Goal: Information Seeking & Learning: Learn about a topic

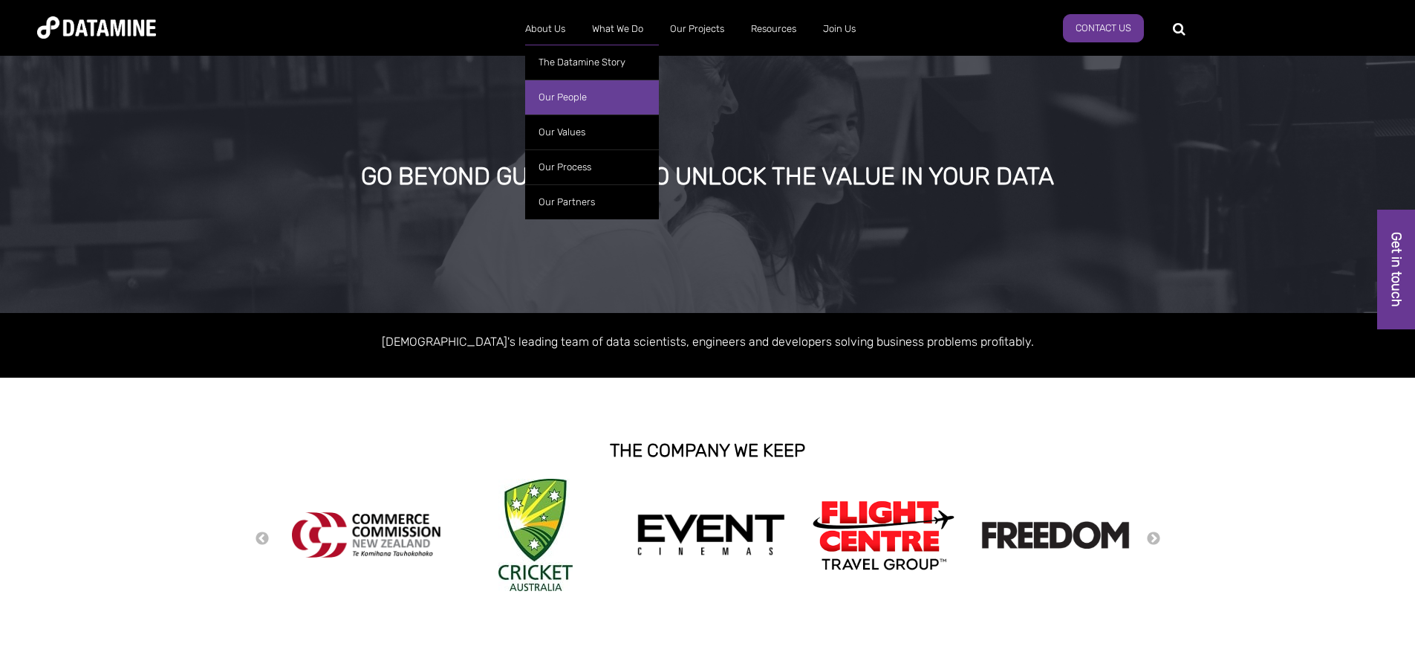
click at [565, 91] on link "Our People" at bounding box center [592, 97] width 134 height 35
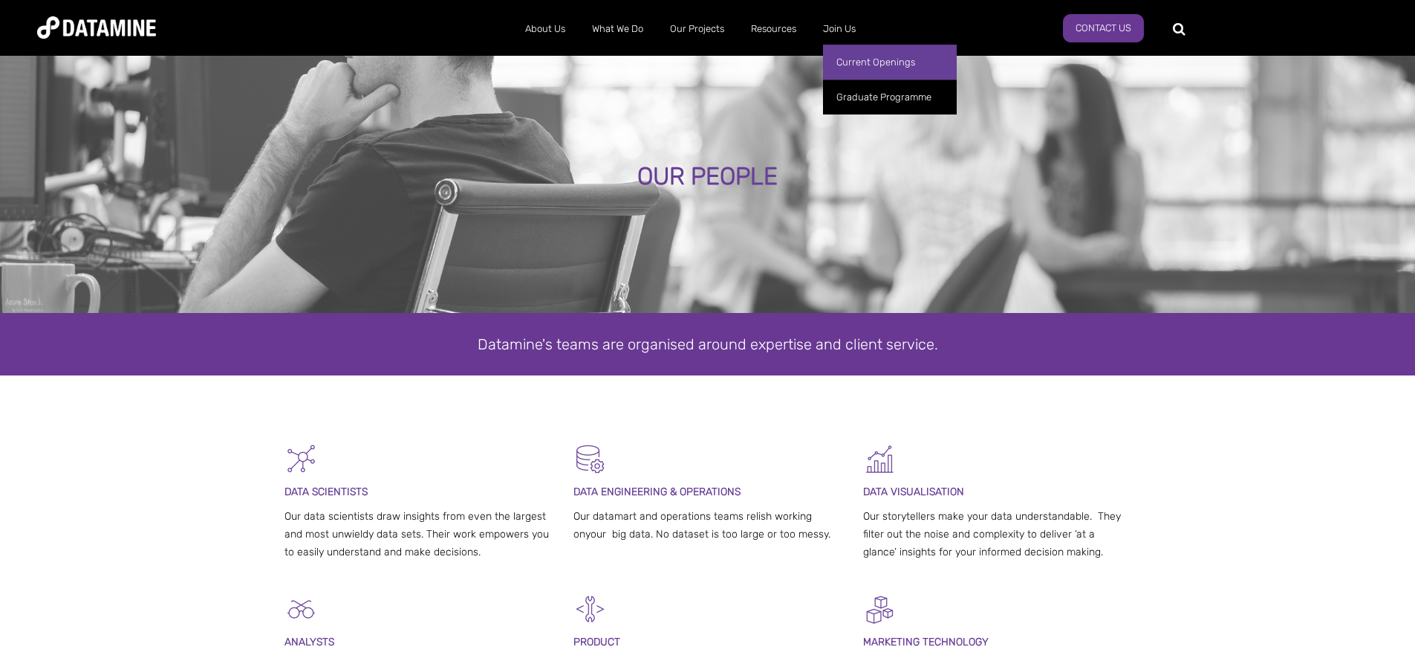
click at [893, 67] on link "Current Openings" at bounding box center [890, 62] width 134 height 35
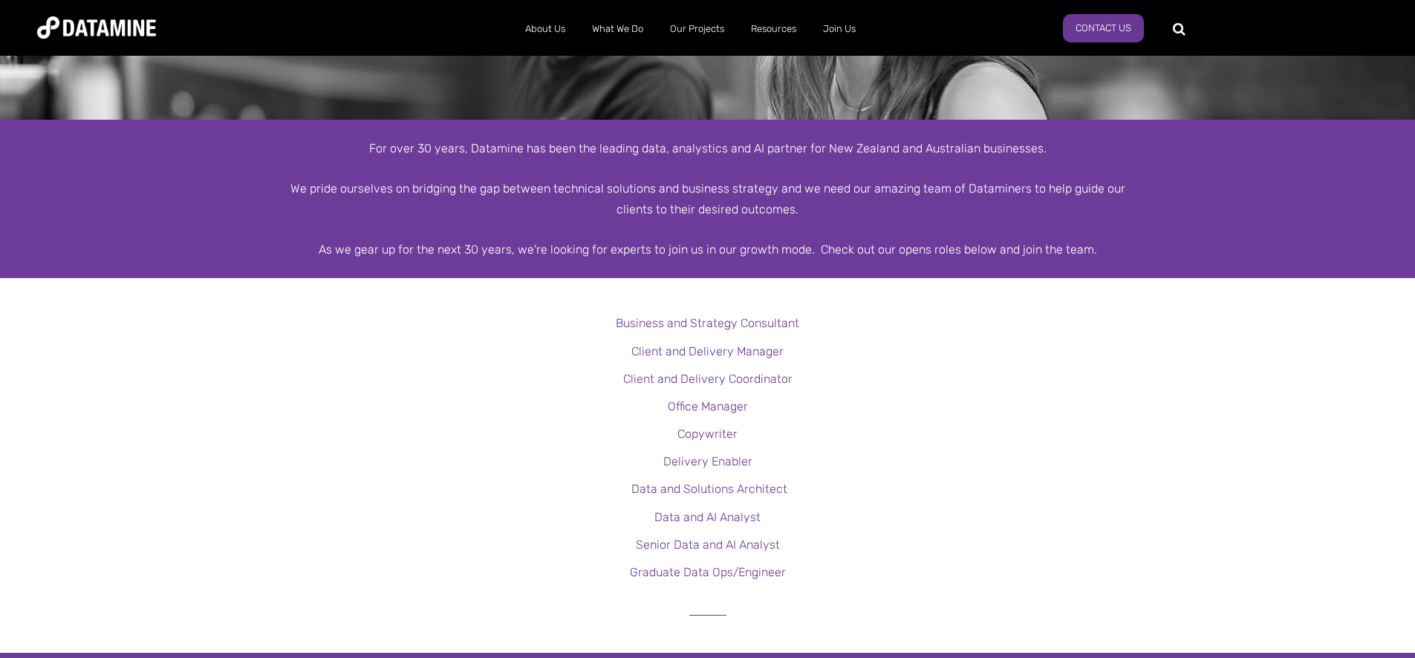
scroll to position [195, 0]
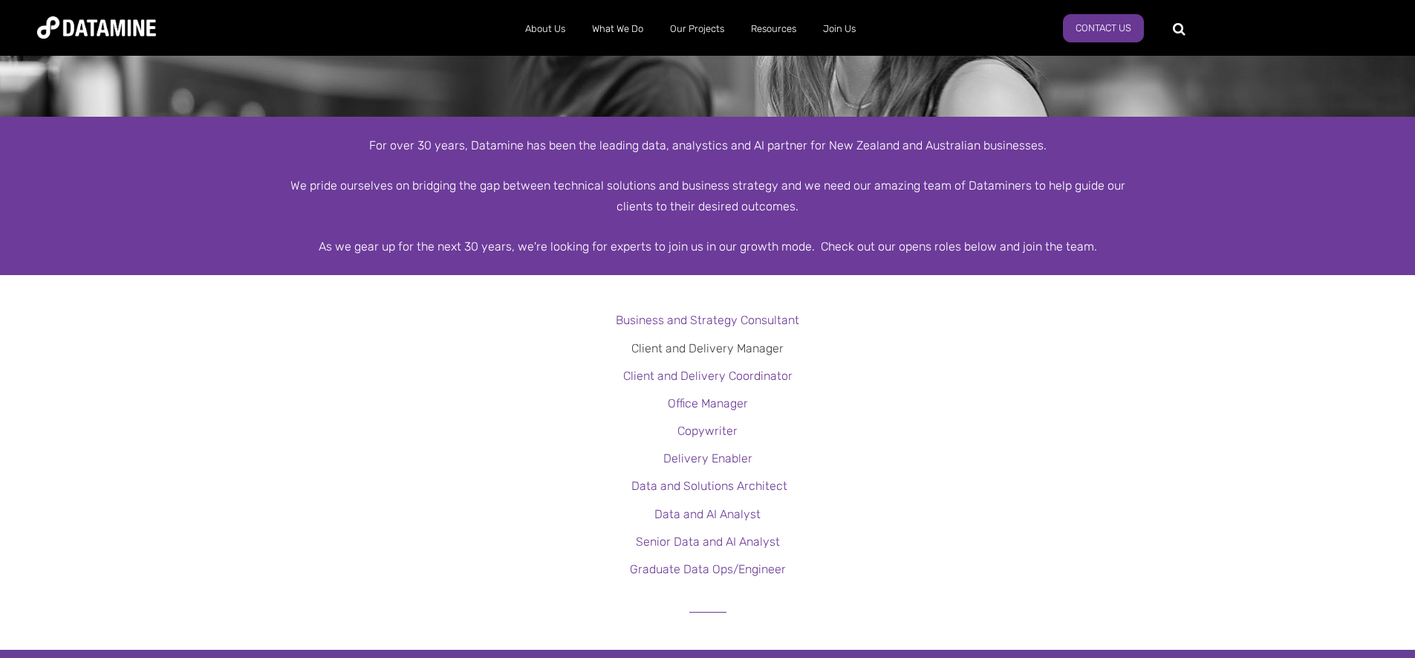
click at [751, 348] on link "Client and Delivery Manager" at bounding box center [708, 348] width 152 height 14
click at [863, 100] on link "Graduate Programme" at bounding box center [890, 97] width 134 height 35
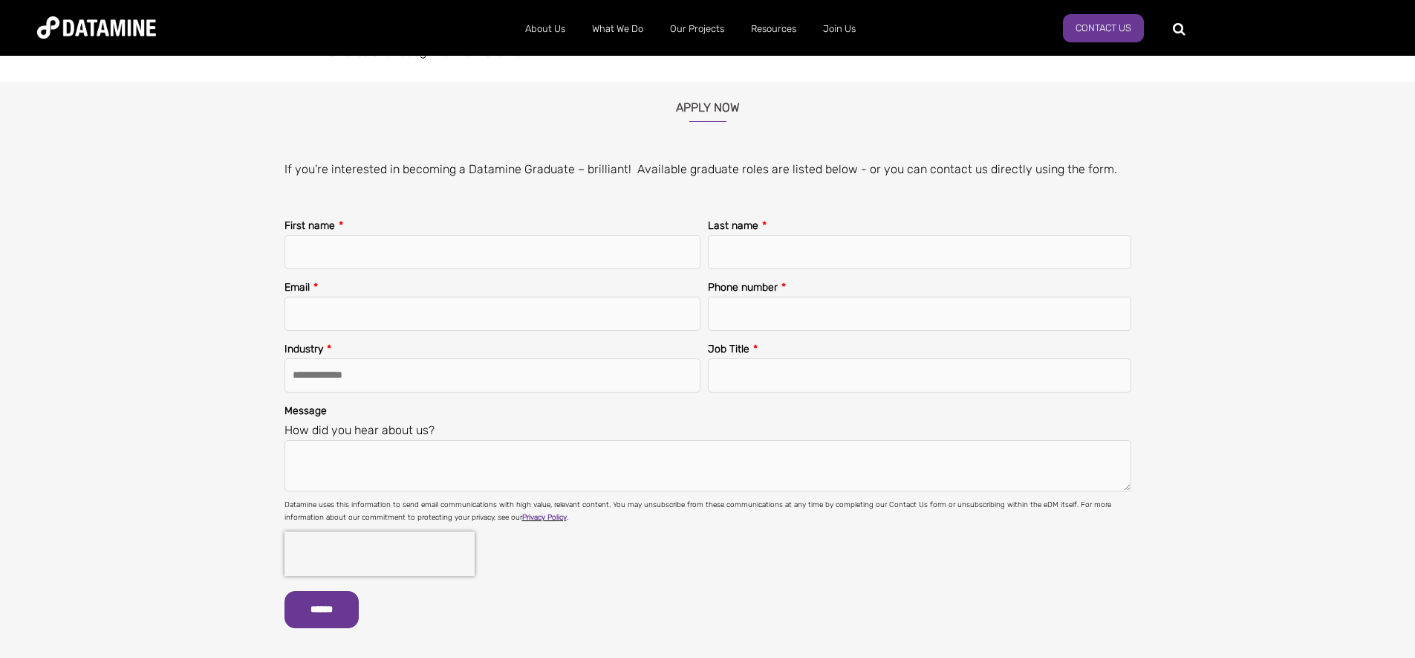
scroll to position [1167, 0]
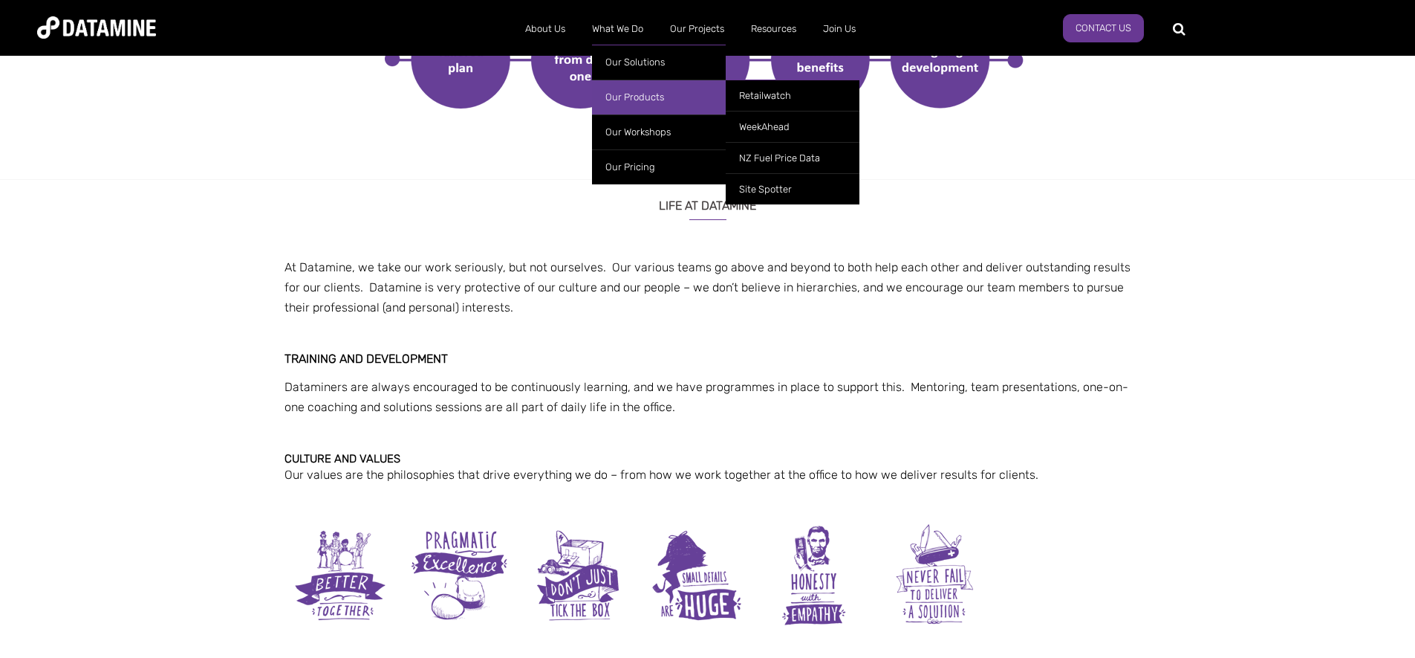
click at [635, 95] on link "Our Products" at bounding box center [659, 97] width 134 height 35
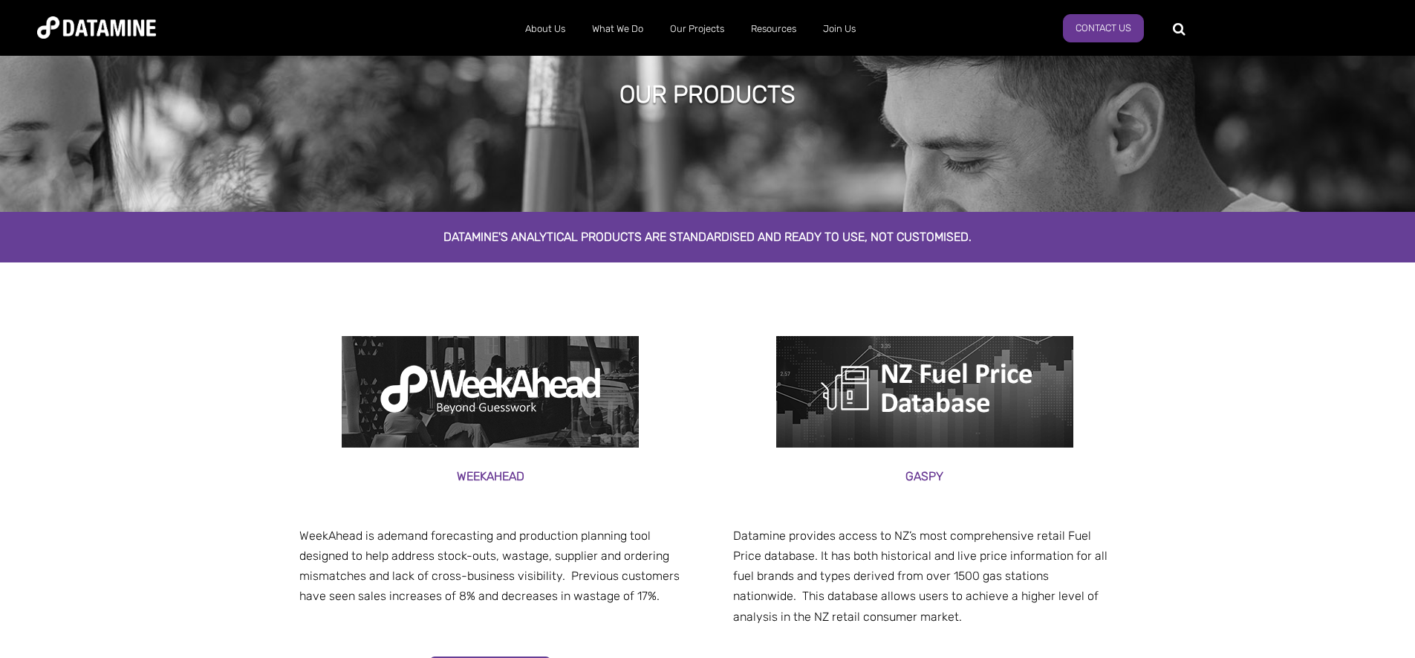
scroll to position [82, 0]
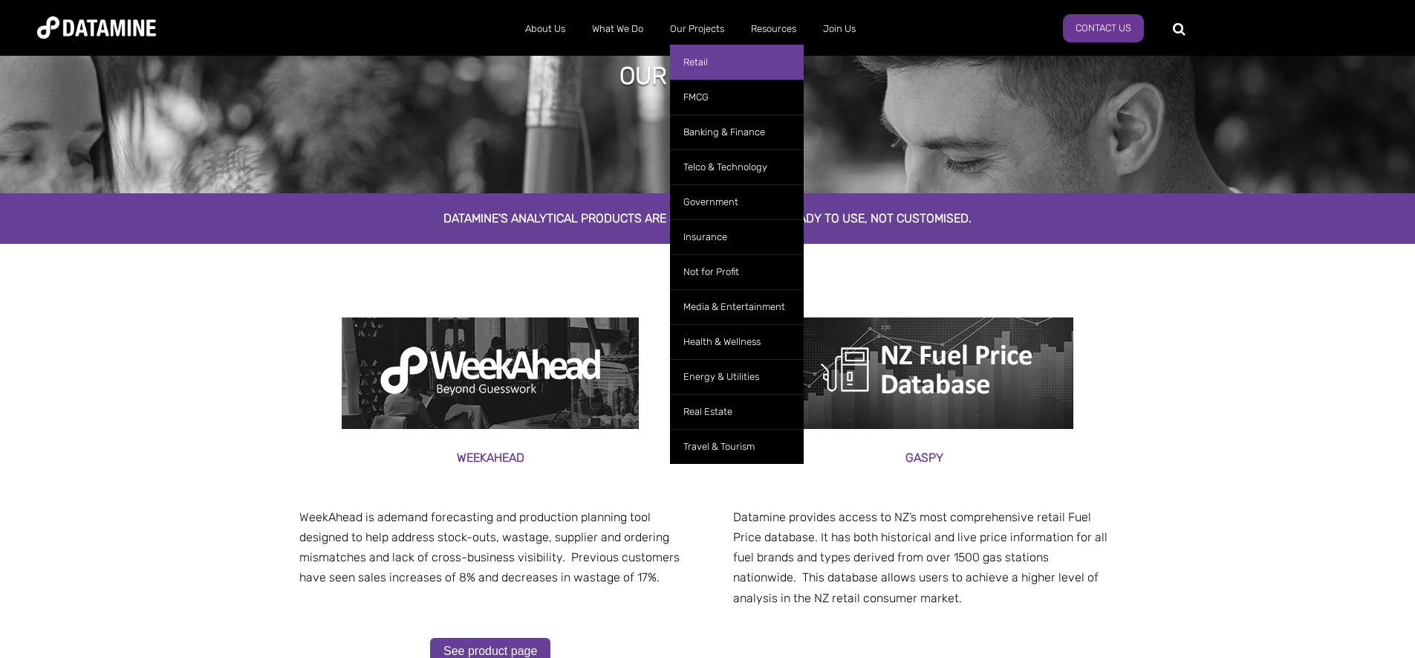
click at [705, 65] on link "Retail" at bounding box center [737, 62] width 134 height 35
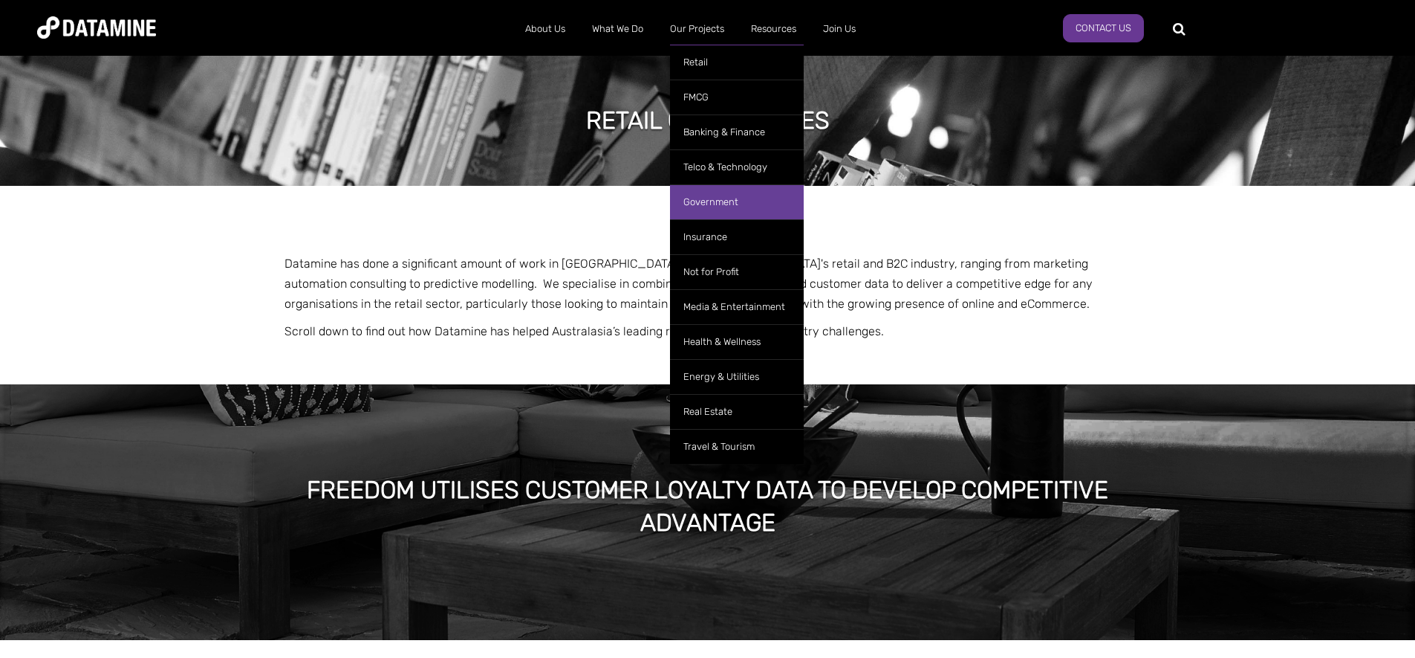
click at [728, 203] on link "Government" at bounding box center [737, 201] width 134 height 35
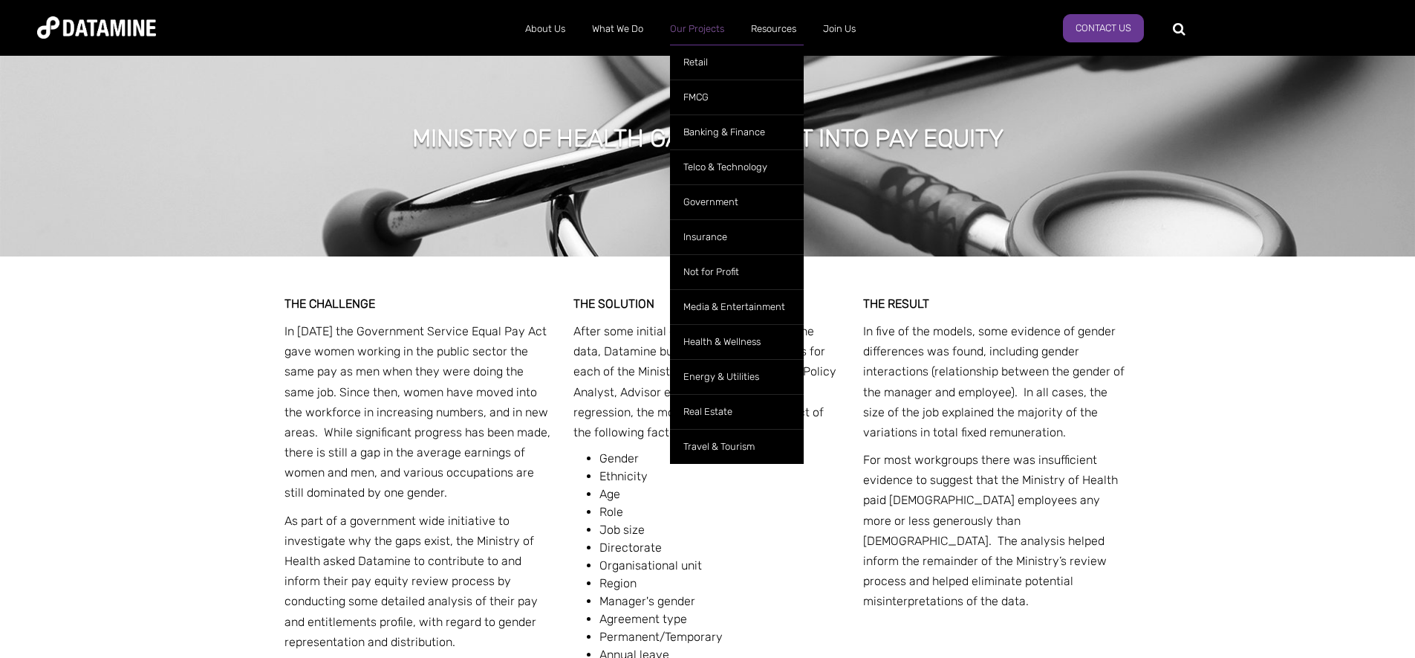
scroll to position [505, 0]
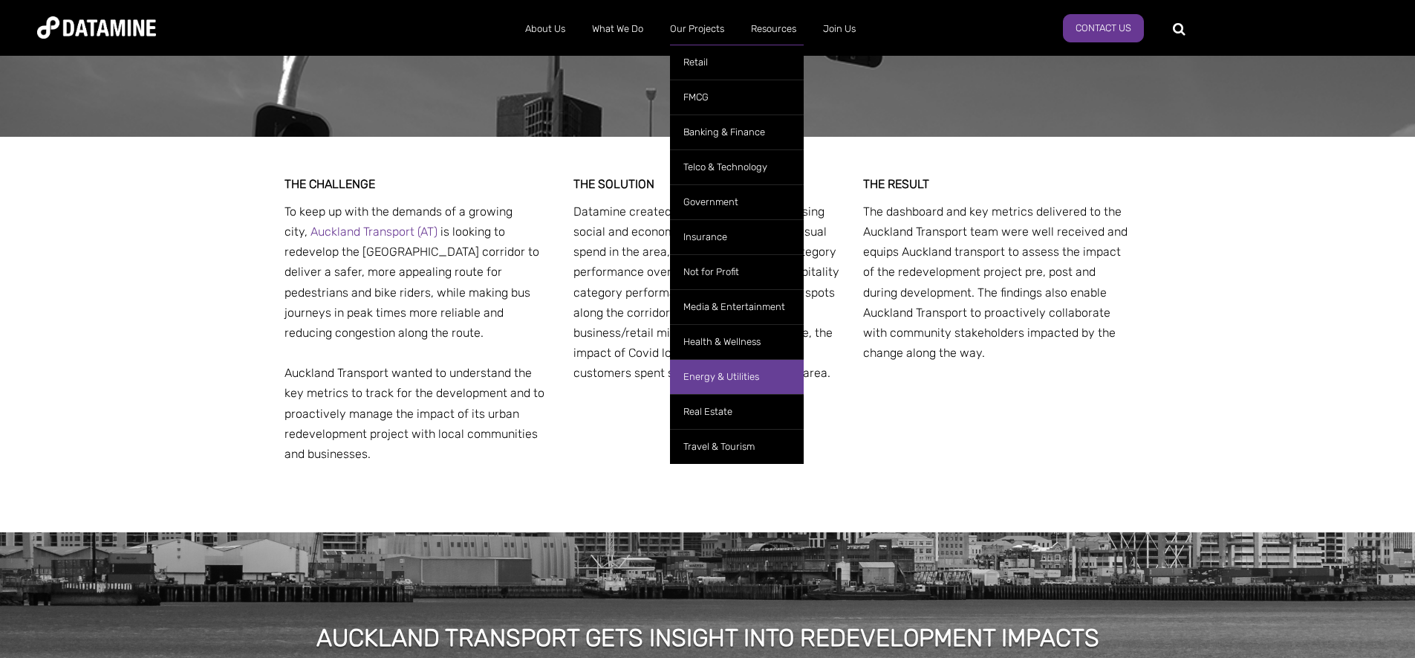
click at [733, 386] on link "Energy & Utilities" at bounding box center [737, 376] width 134 height 35
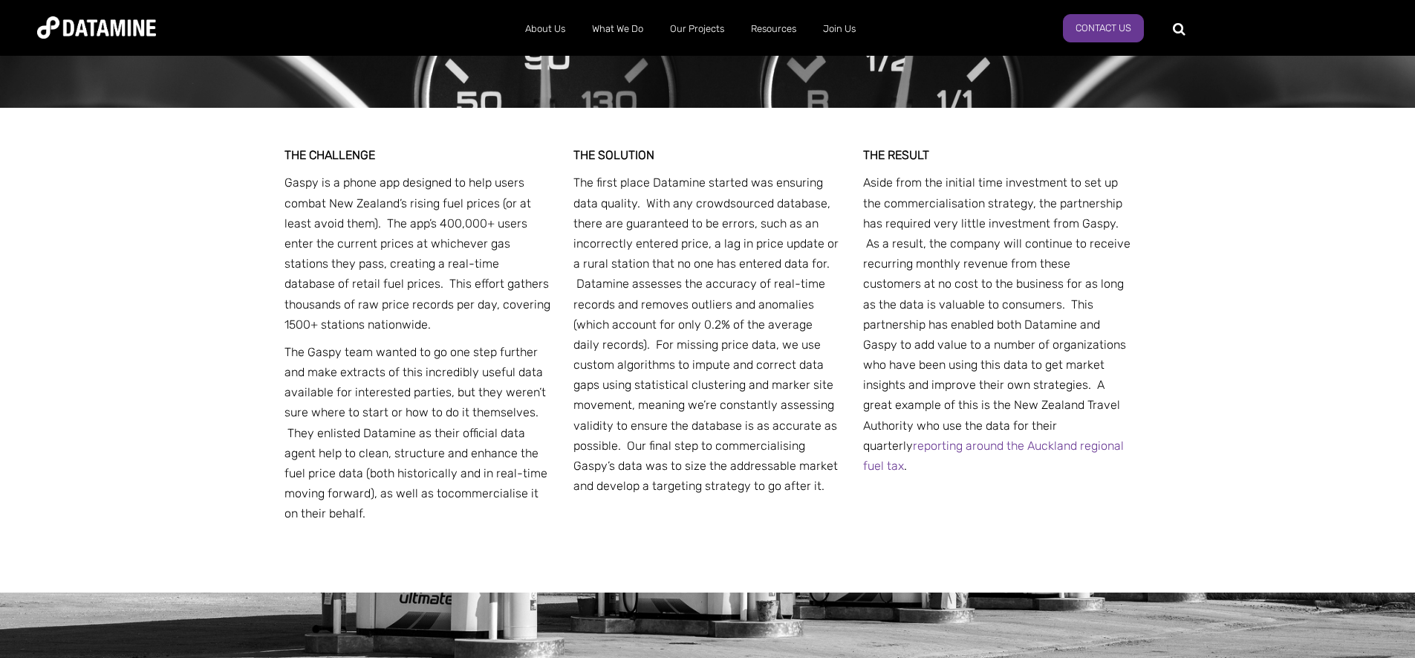
scroll to position [563, 0]
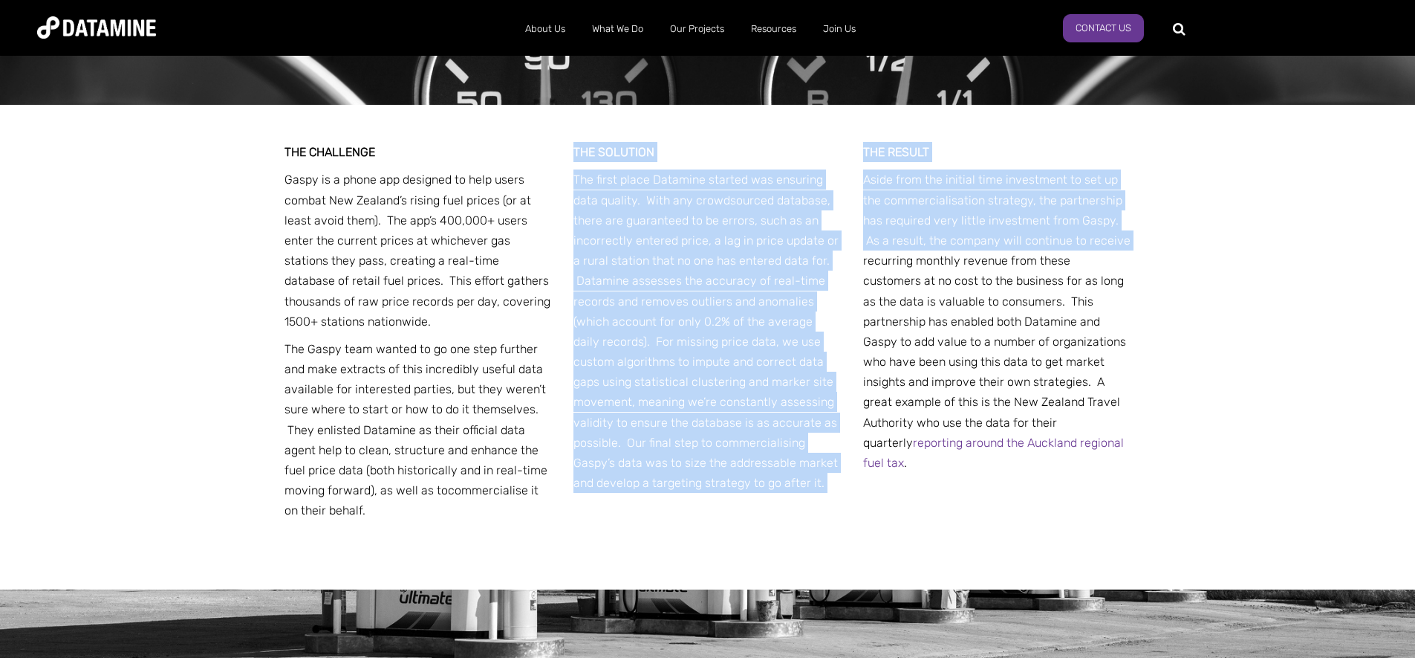
drag, startPoint x: 330, startPoint y: 473, endPoint x: 273, endPoint y: 245, distance: 235.2
click at [273, 244] on div "THE CHALLENGE Gaspy is a phone app designed to help users combat New Zealand’s …" at bounding box center [707, 347] width 869 height 484
click at [663, 421] on p "The first place Datamine started was ensuring data quality. With any crowdsourc…" at bounding box center [708, 330] width 268 height 323
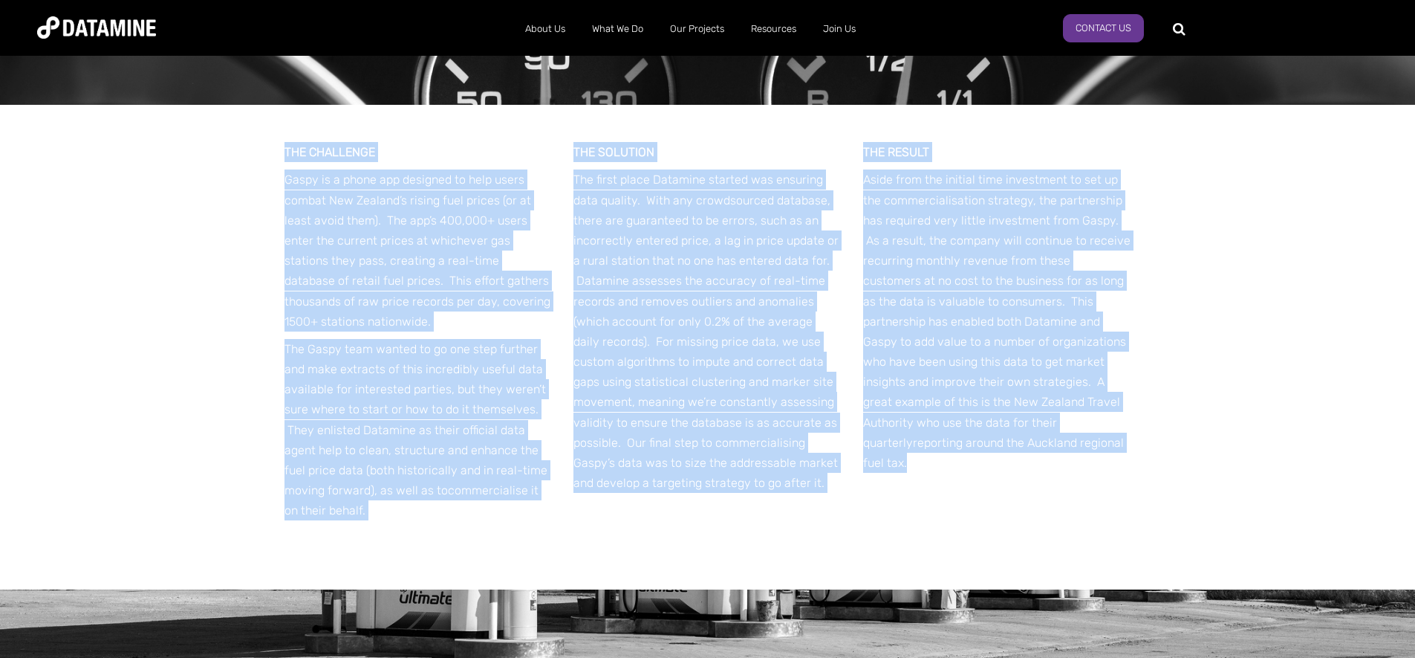
drag, startPoint x: 984, startPoint y: 441, endPoint x: 288, endPoint y: 148, distance: 755.2
click at [288, 148] on div "THE CHALLENGE Gaspy is a phone app designed to help users combat New Zealand’s …" at bounding box center [708, 347] width 847 height 484
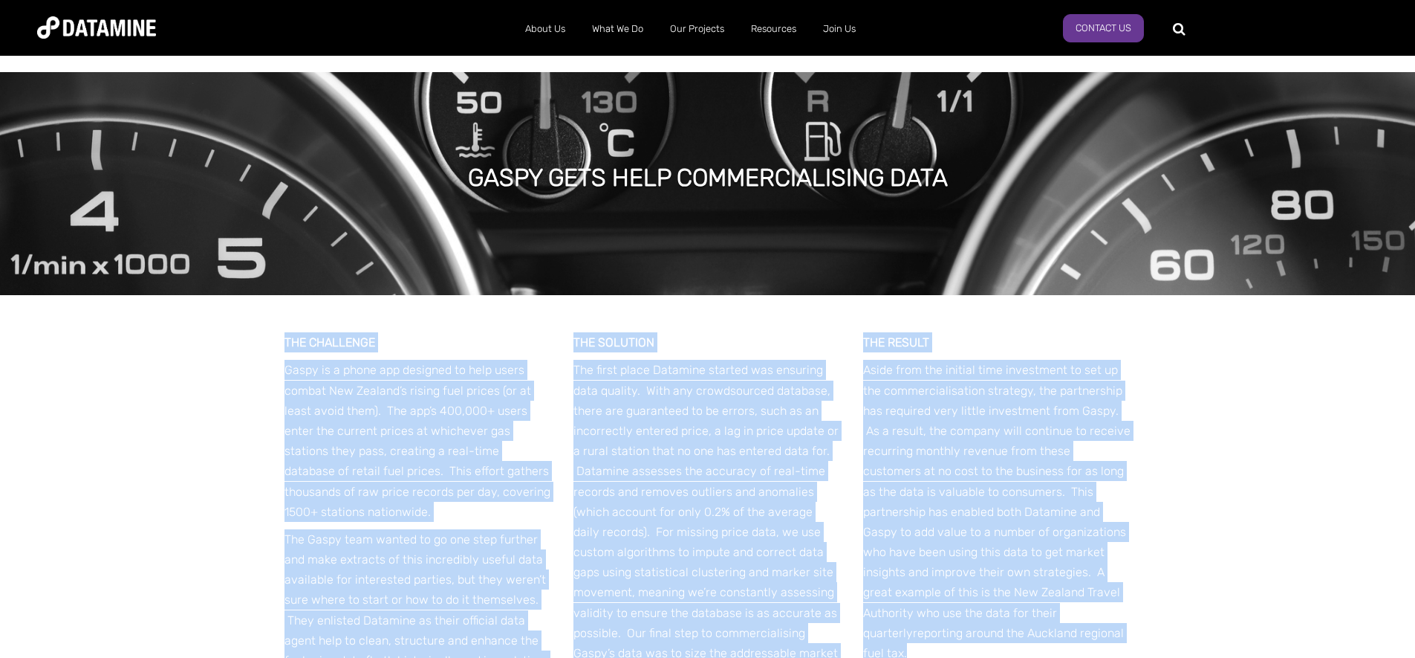
scroll to position [416, 0]
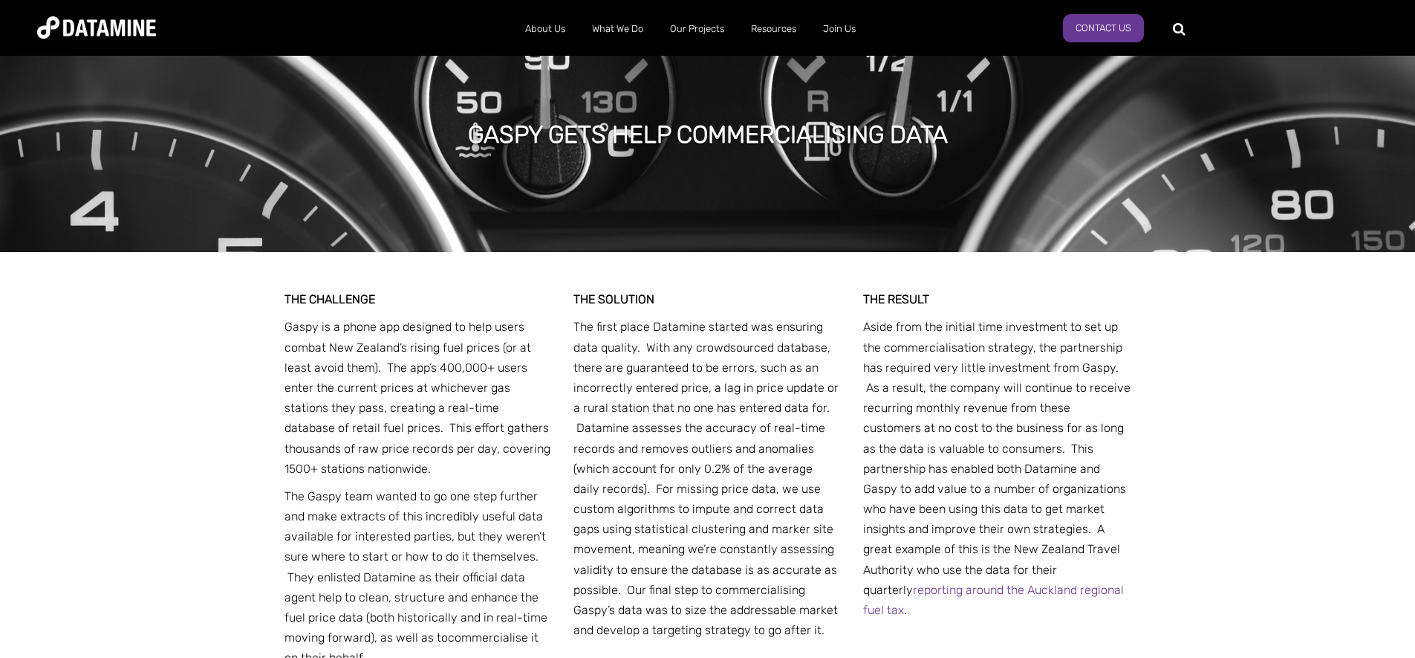
click at [974, 616] on div "THE CHALLENGE Gaspy is a phone app designed to help users combat New Zealand’s …" at bounding box center [708, 494] width 847 height 484
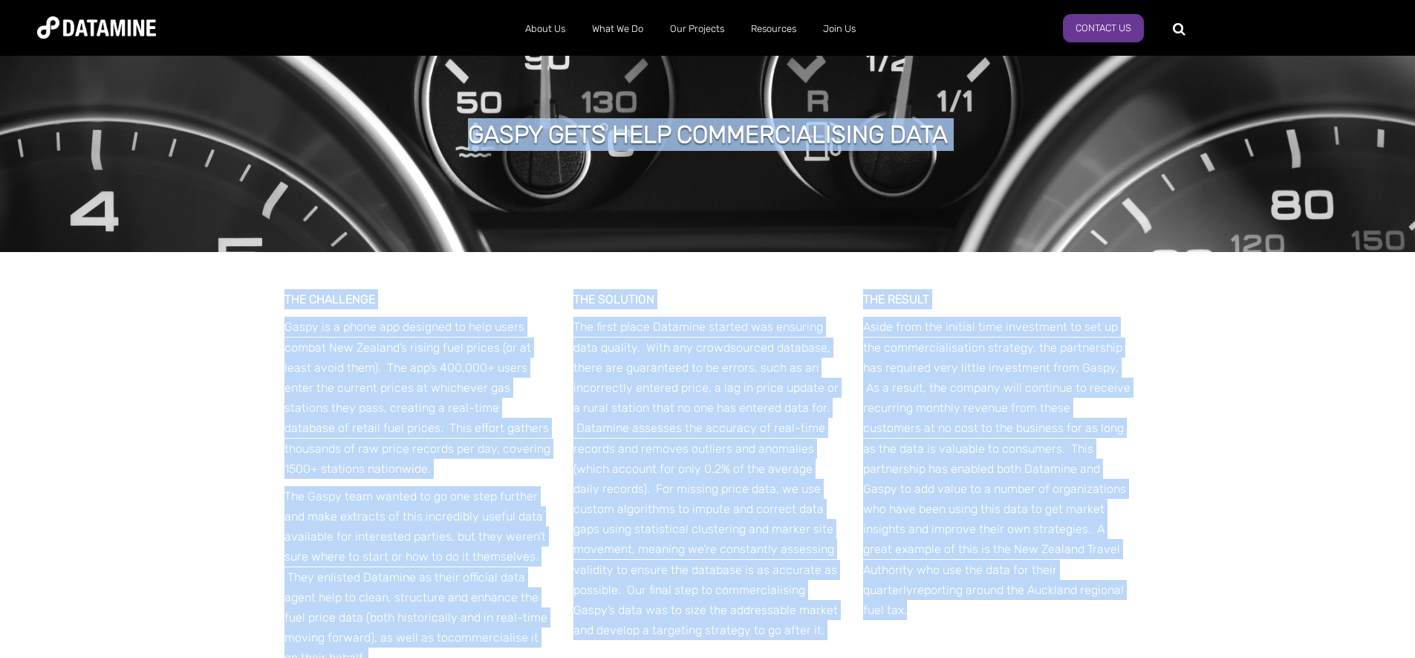
drag, startPoint x: 958, startPoint y: 584, endPoint x: 458, endPoint y: 123, distance: 679.9
copy span "gaspy gets help commercialising data THE CHALLENGE Gaspy is a phone app designe…"
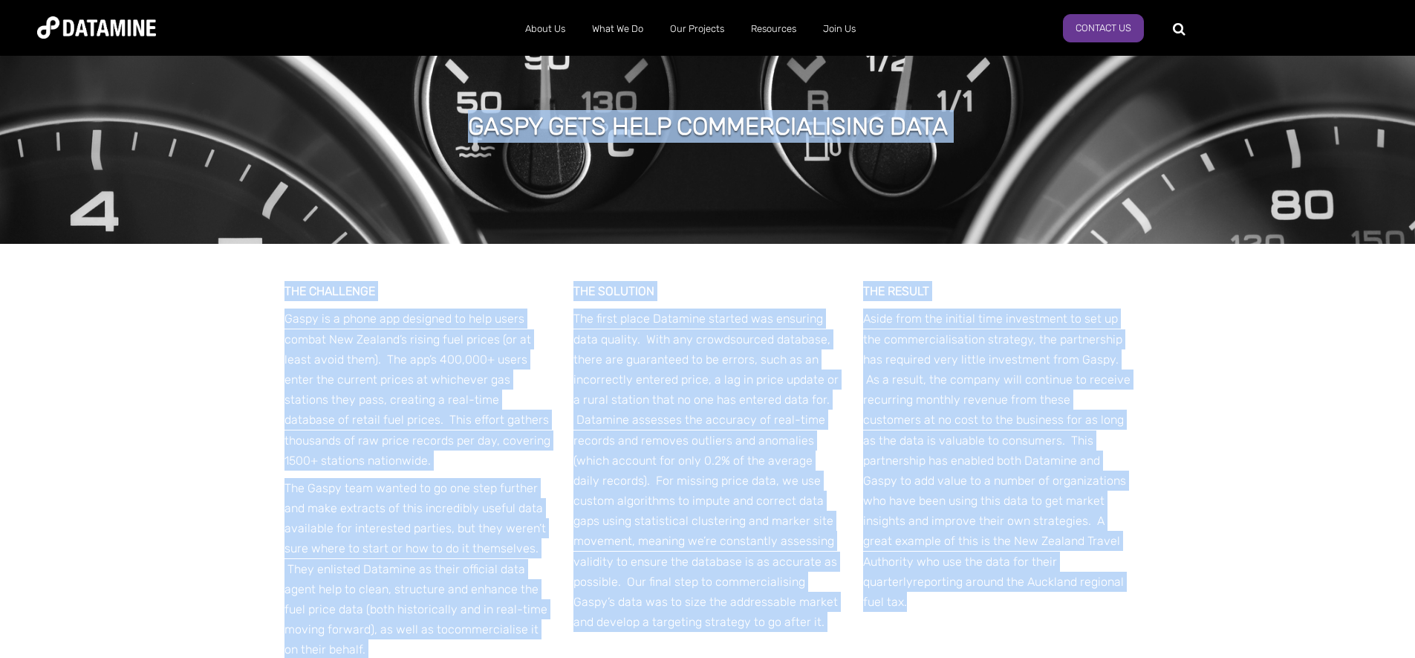
scroll to position [451, 0]
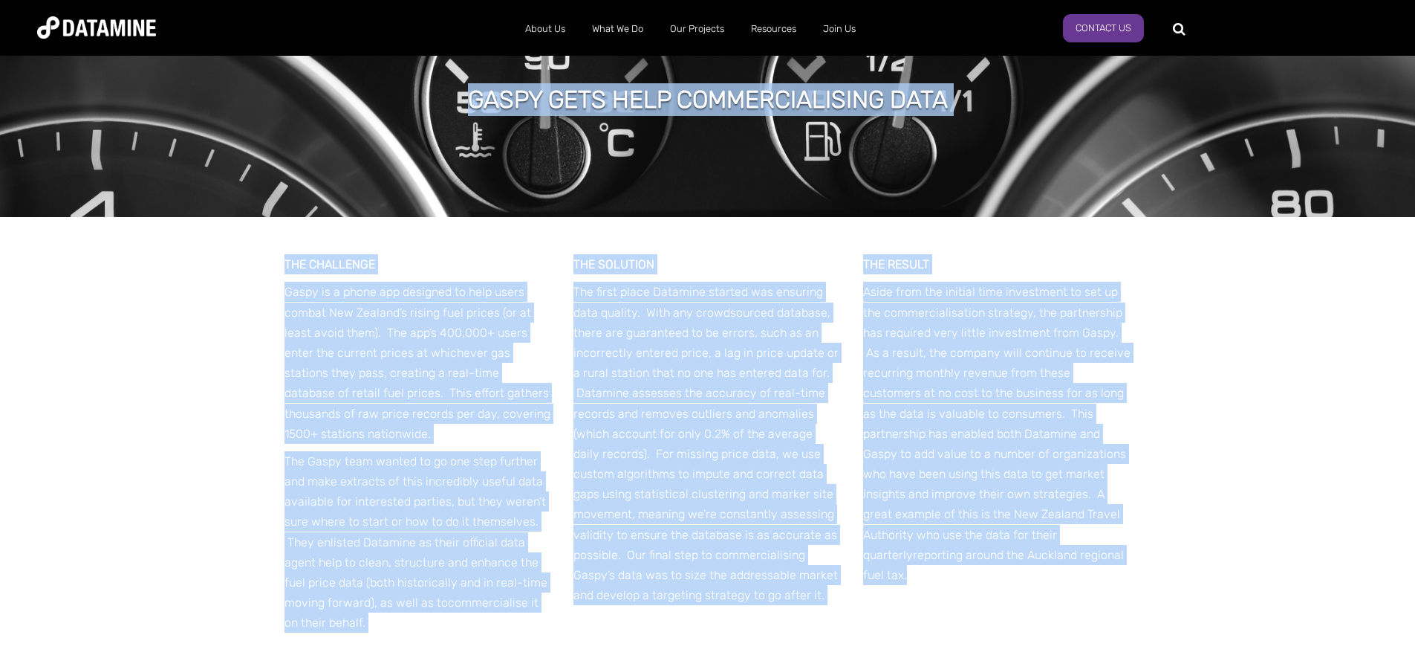
drag, startPoint x: 1077, startPoint y: 425, endPoint x: 1070, endPoint y: 412, distance: 14.7
click at [1077, 422] on p "Aside from the initial time investment to set up the commercialisation strategy…" at bounding box center [997, 433] width 268 height 303
